Goal: Find contact information: Find contact information

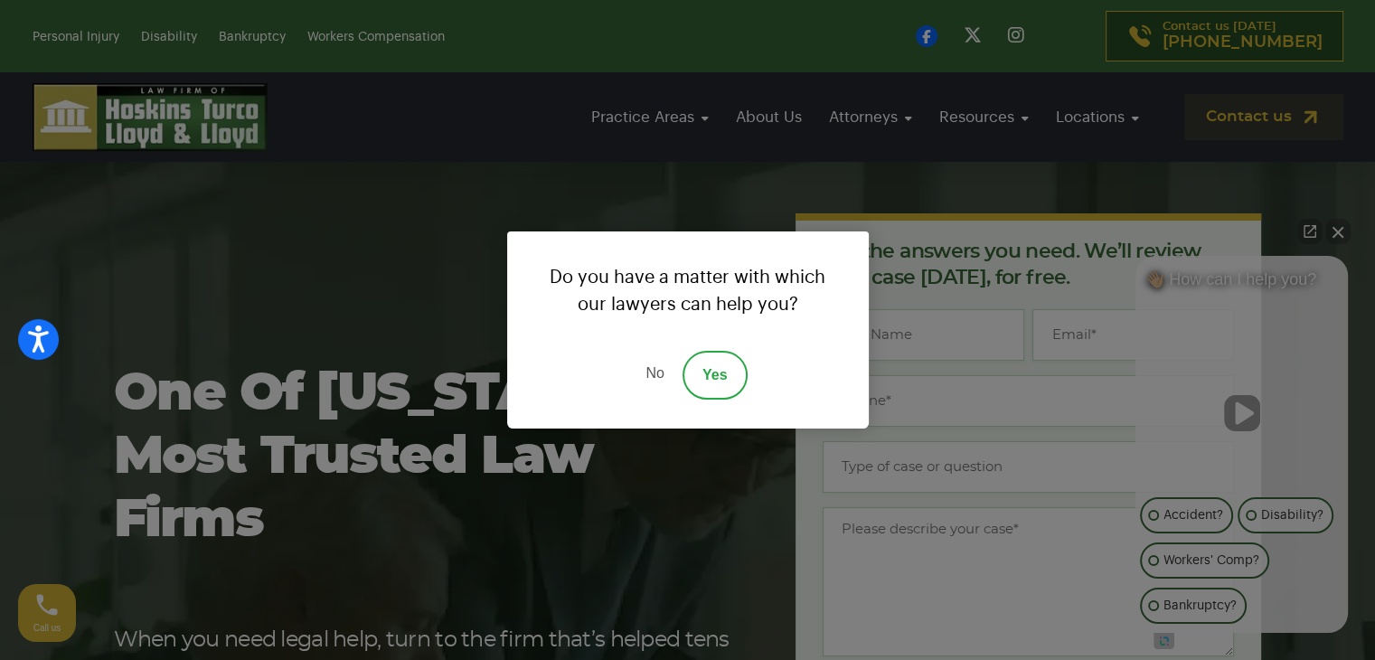
click at [658, 371] on link "No" at bounding box center [654, 375] width 54 height 49
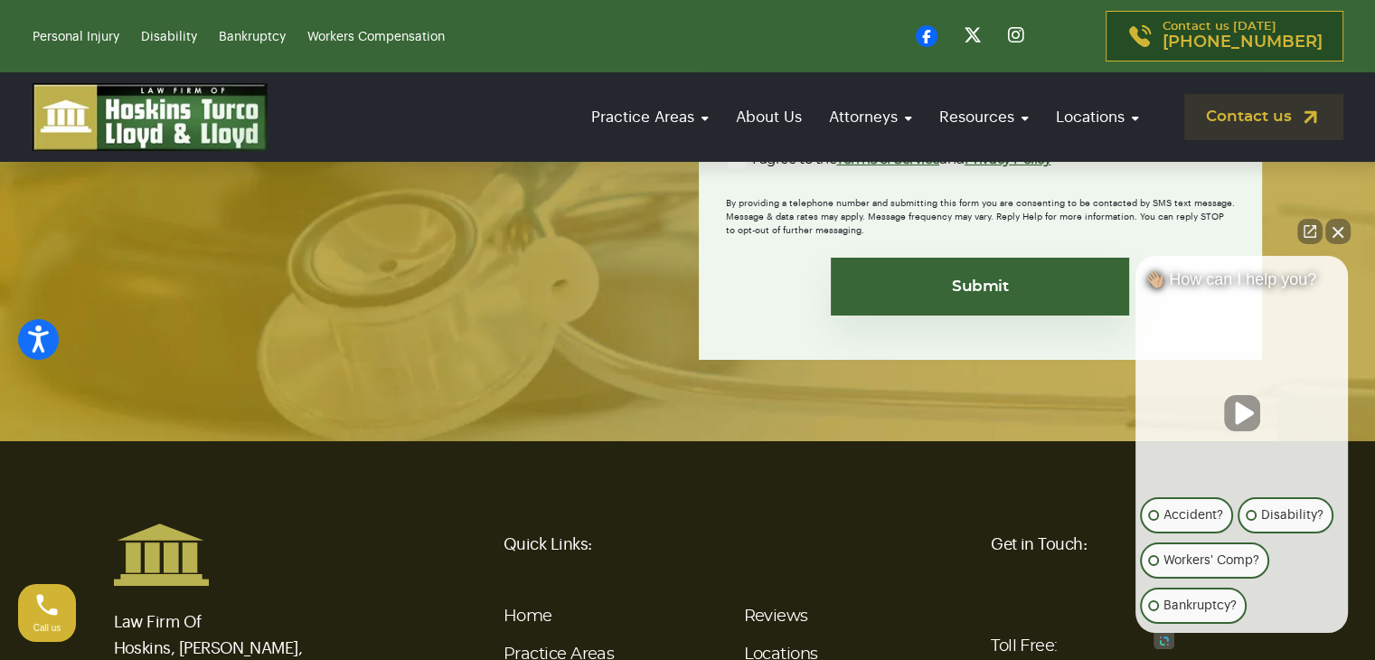
scroll to position [6731, 0]
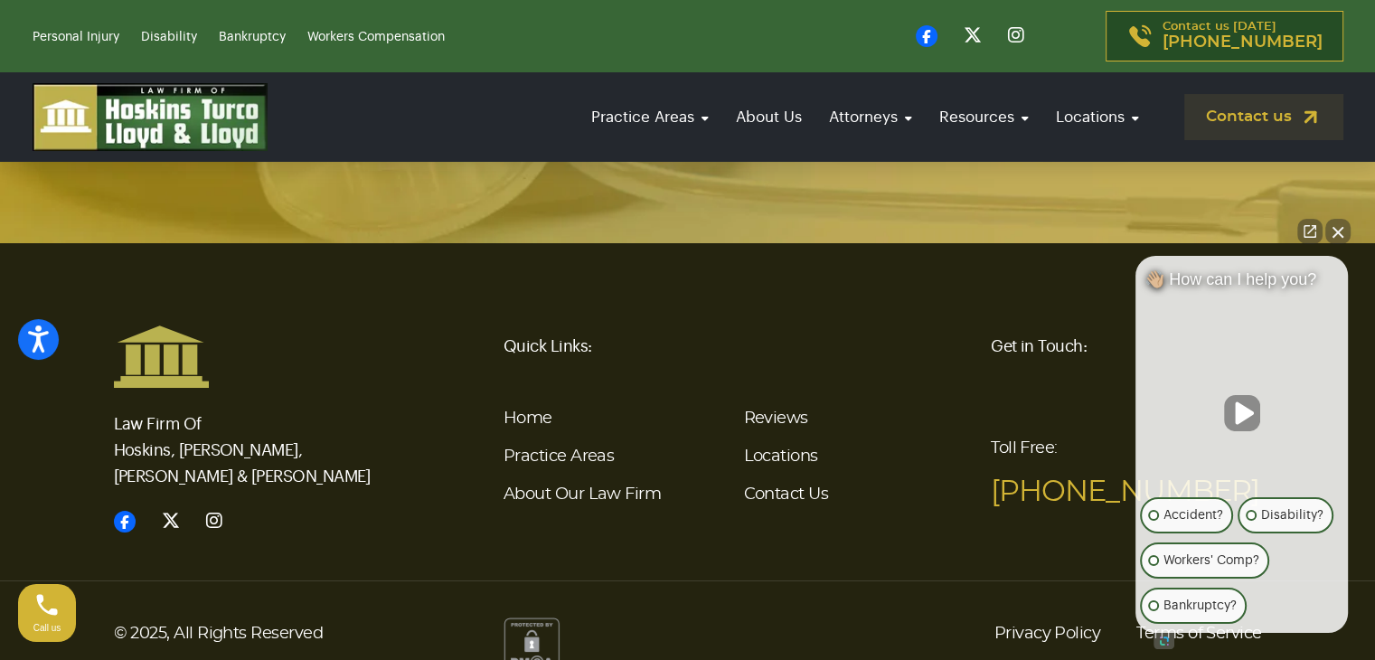
click at [1330, 221] on button "Close Intaker Chat Widget" at bounding box center [1337, 231] width 25 height 25
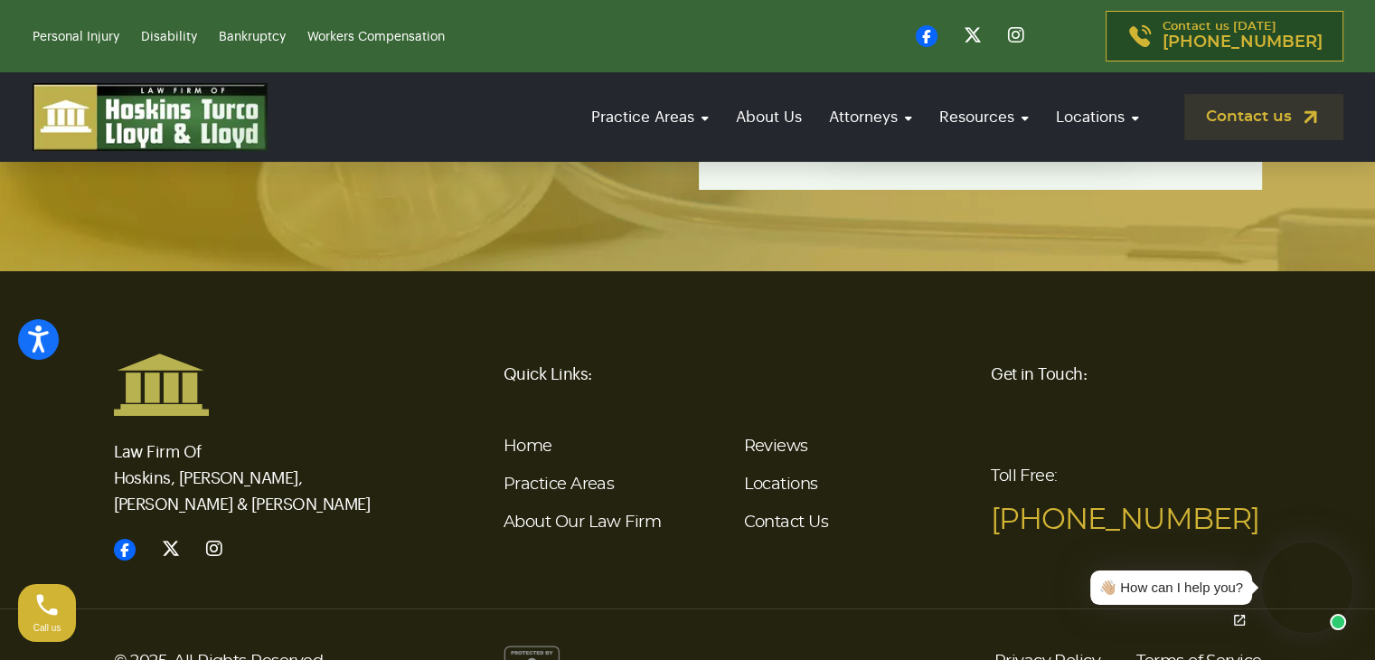
scroll to position [6731, 0]
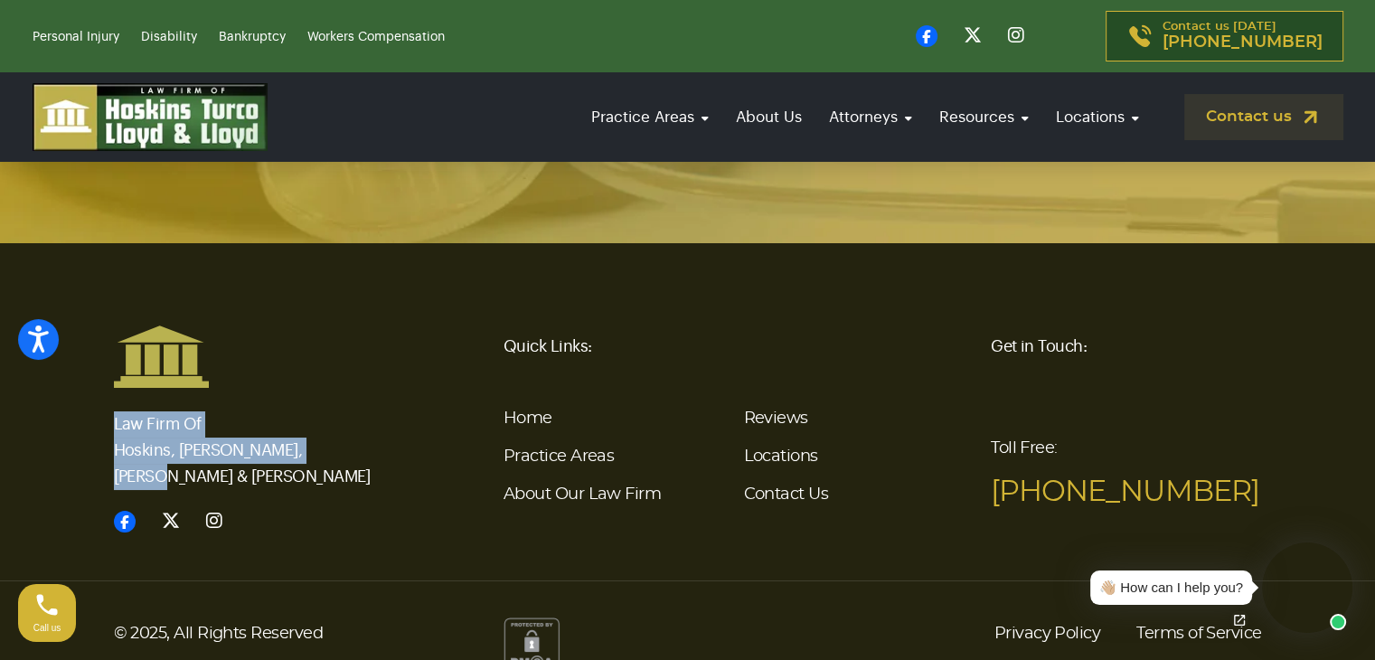
drag, startPoint x: 322, startPoint y: 416, endPoint x: 112, endPoint y: 400, distance: 210.3
click at [112, 400] on div "Law Firm Of Hoskins, [PERSON_NAME], [PERSON_NAME] & [PERSON_NAME]" at bounding box center [249, 430] width 293 height 210
copy p "Law Firm Of Hoskins, [PERSON_NAME], [PERSON_NAME] & [PERSON_NAME]"
